Goal: Transaction & Acquisition: Purchase product/service

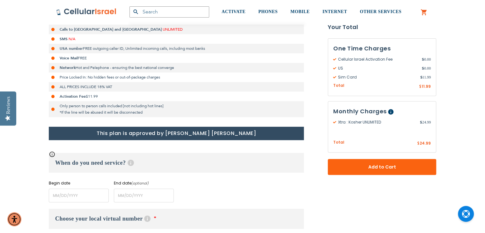
scroll to position [165, 0]
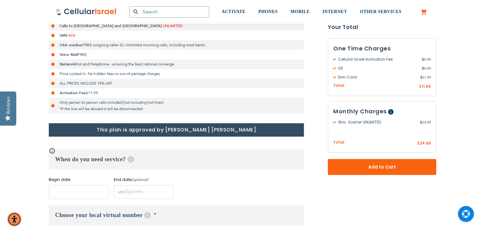
click at [84, 196] on input "name" at bounding box center [79, 192] width 60 height 14
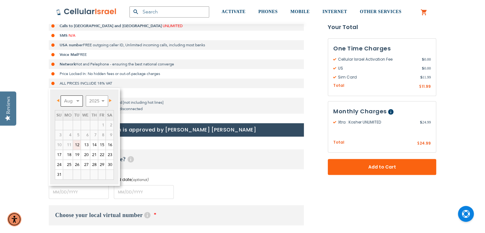
click at [73, 103] on select "Aug Sep Oct Nov Dec" at bounding box center [72, 100] width 22 height 11
click at [78, 136] on link "9" at bounding box center [77, 135] width 8 height 10
type input "[DATE]"
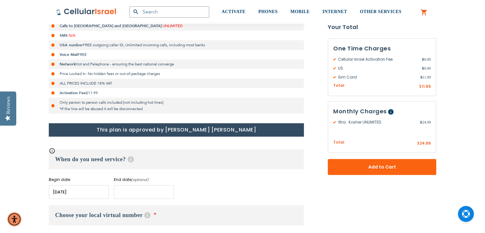
click at [148, 193] on input "name" at bounding box center [144, 192] width 60 height 14
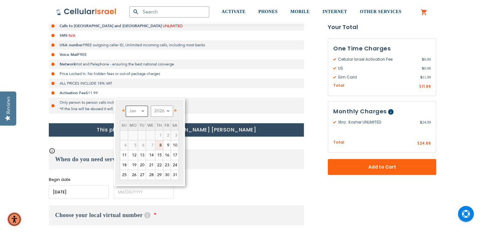
click at [144, 110] on select "Jan Feb Mar Apr May Jun [DATE] Aug Sep Oct Nov Dec" at bounding box center [137, 111] width 22 height 11
click at [136, 156] on link "15" at bounding box center [133, 155] width 10 height 10
type input "[DATE]"
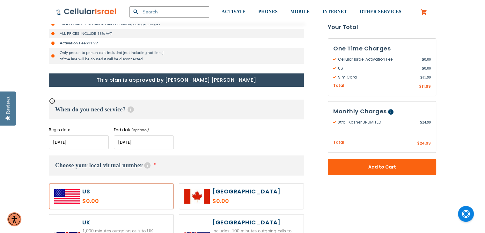
scroll to position [214, 0]
click at [66, 8] on img at bounding box center [86, 12] width 61 height 8
